Goal: Transaction & Acquisition: Purchase product/service

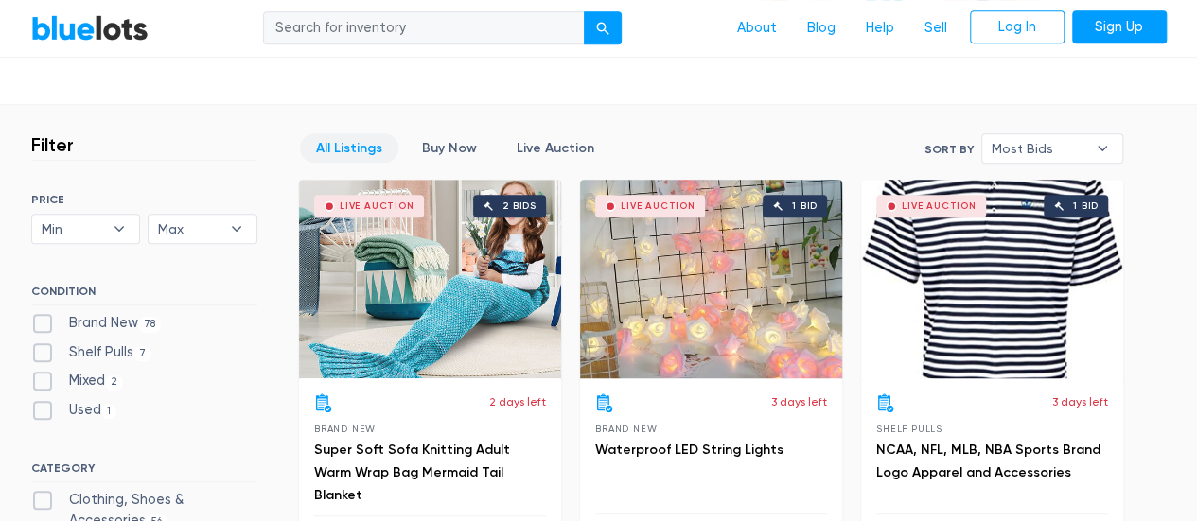
scroll to position [492, 0]
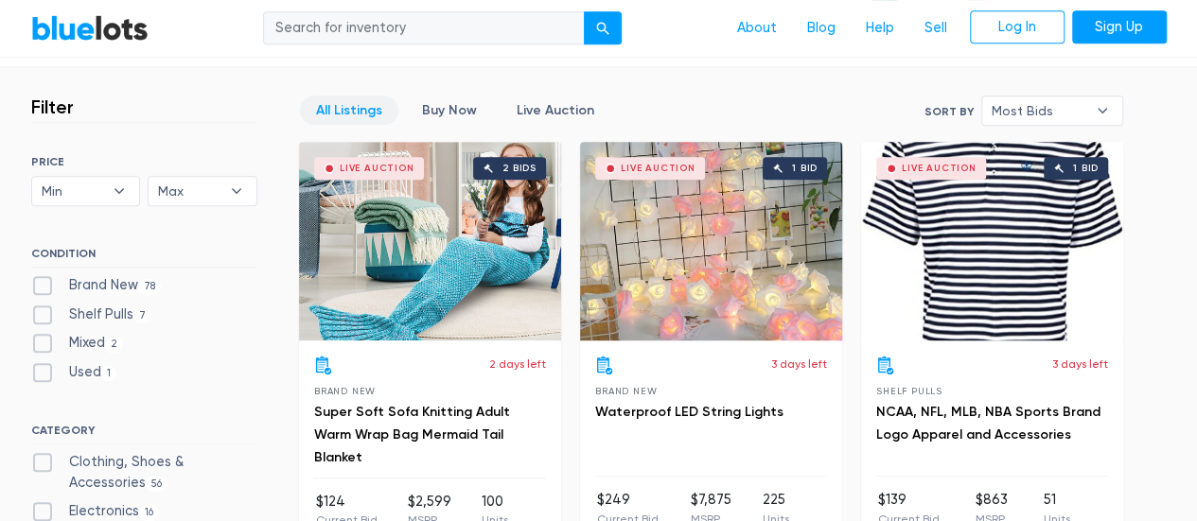
click at [151, 463] on label "Clothing, Shoes & Accessories 56" at bounding box center [144, 472] width 226 height 41
click at [44, 463] on Accessories"] "Clothing, Shoes & Accessories 56" at bounding box center [37, 458] width 12 height 12
checkbox Accessories"] "true"
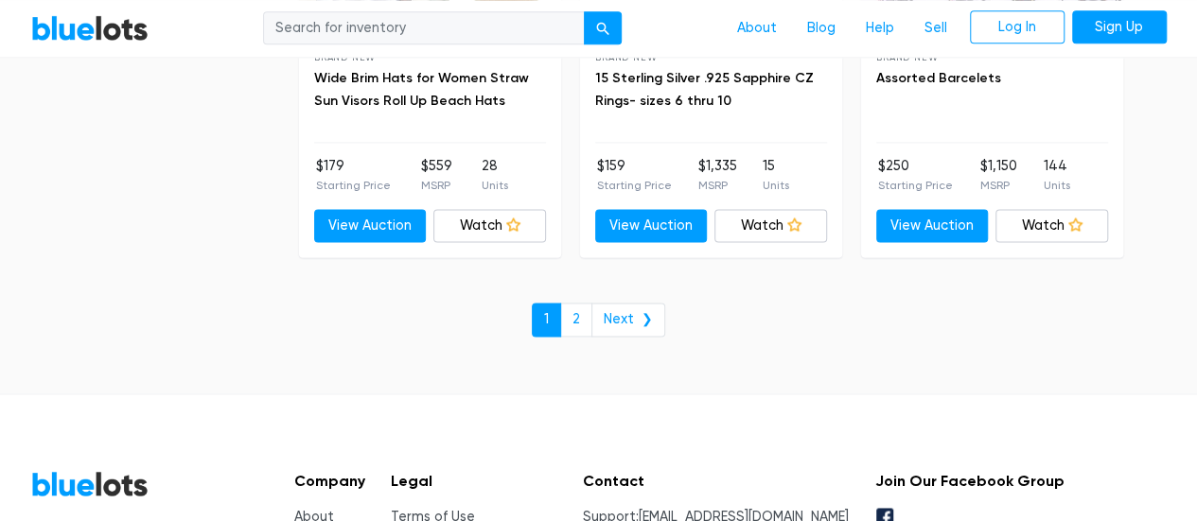
scroll to position [8341, 0]
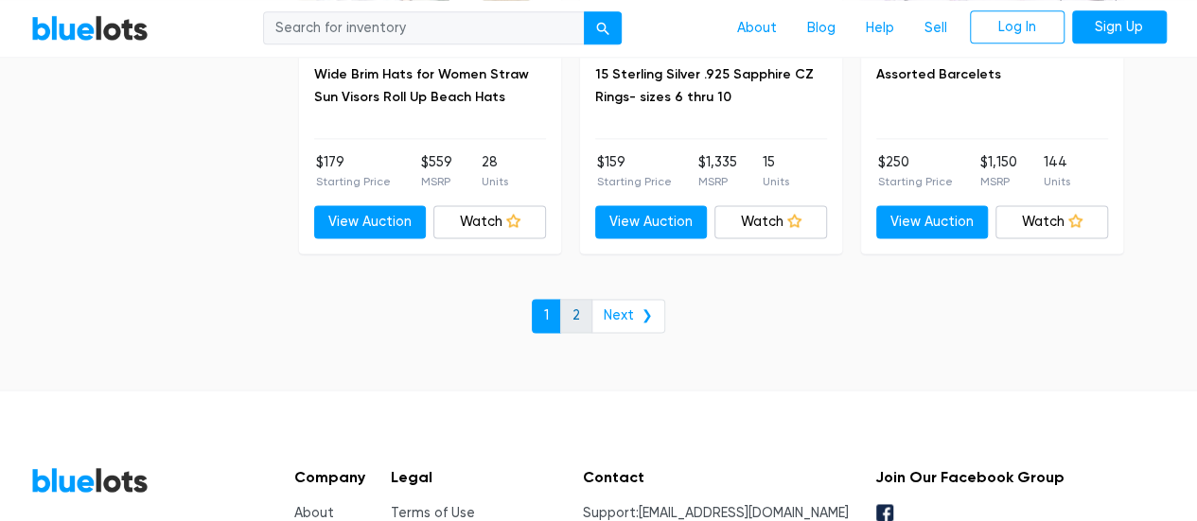
click at [581, 307] on link "2" at bounding box center [576, 316] width 32 height 34
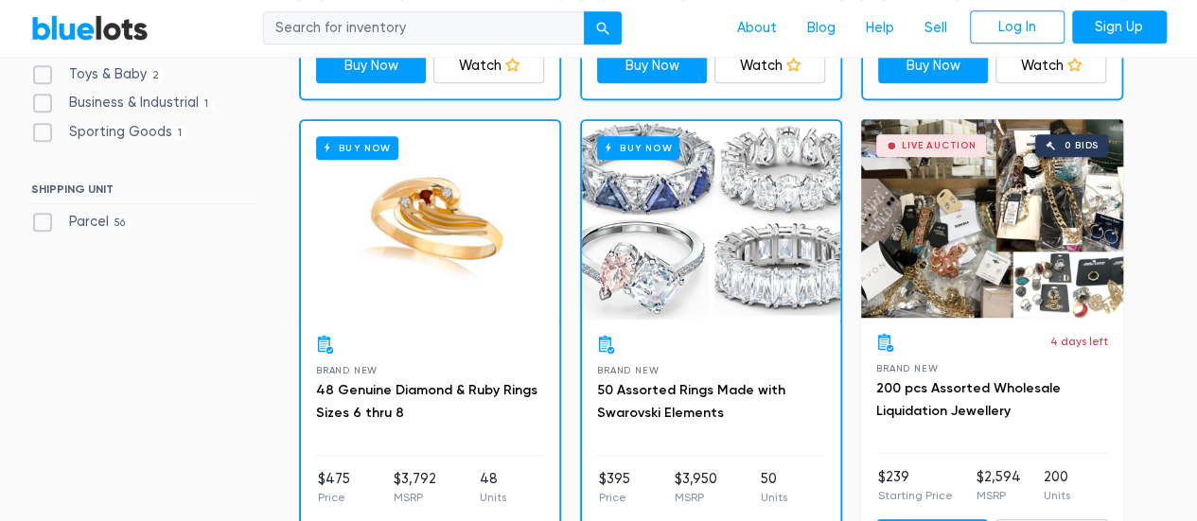
scroll to position [568, 0]
